Goal: Navigation & Orientation: Find specific page/section

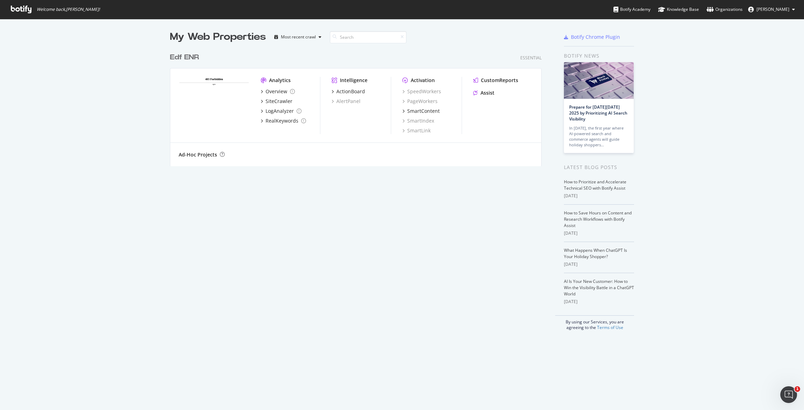
click at [195, 53] on div "Edf ENR" at bounding box center [184, 57] width 29 height 10
